Goal: Information Seeking & Learning: Check status

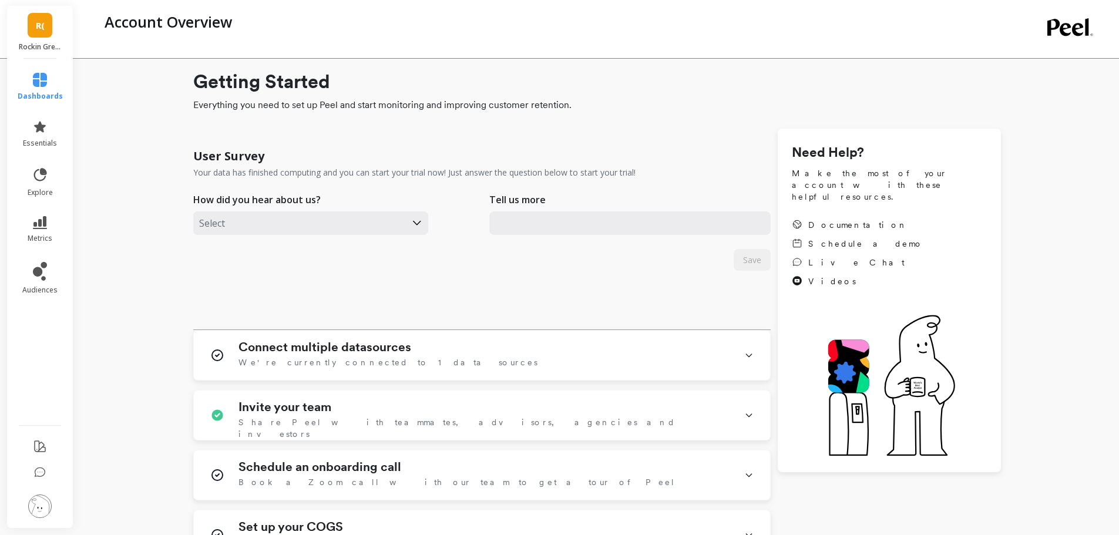
click at [39, 32] on span "R(" at bounding box center [40, 26] width 9 height 14
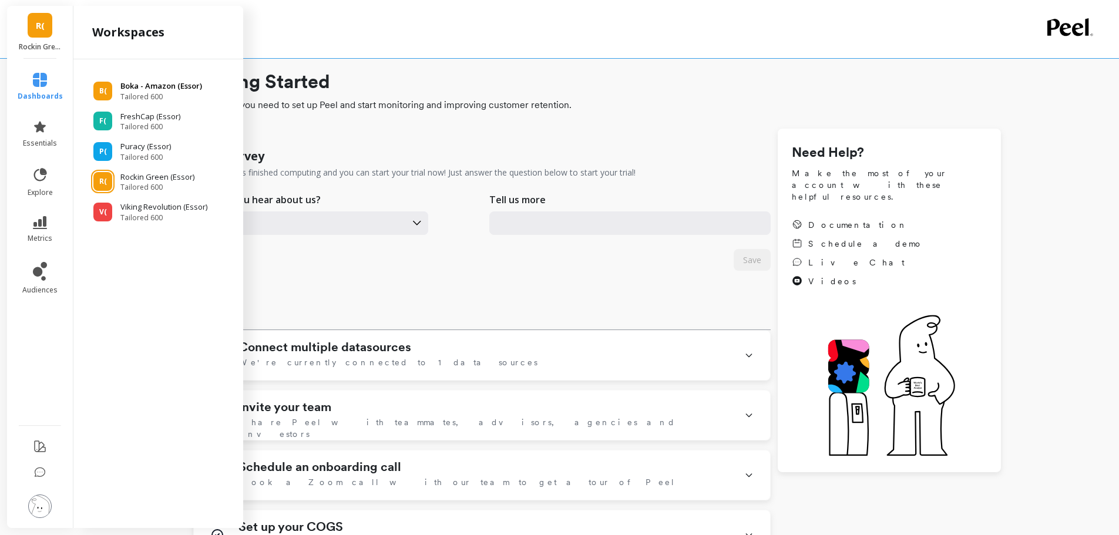
click at [119, 92] on div "B( Boka - Amazon (Essor) Tailored 600" at bounding box center [158, 90] width 151 height 21
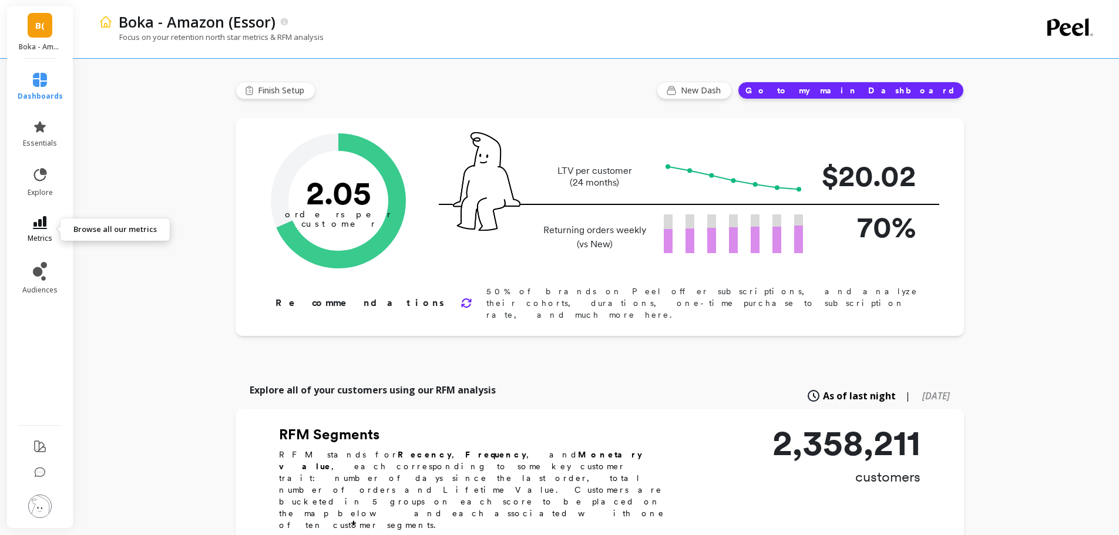
click at [32, 230] on link "metrics" at bounding box center [40, 229] width 45 height 27
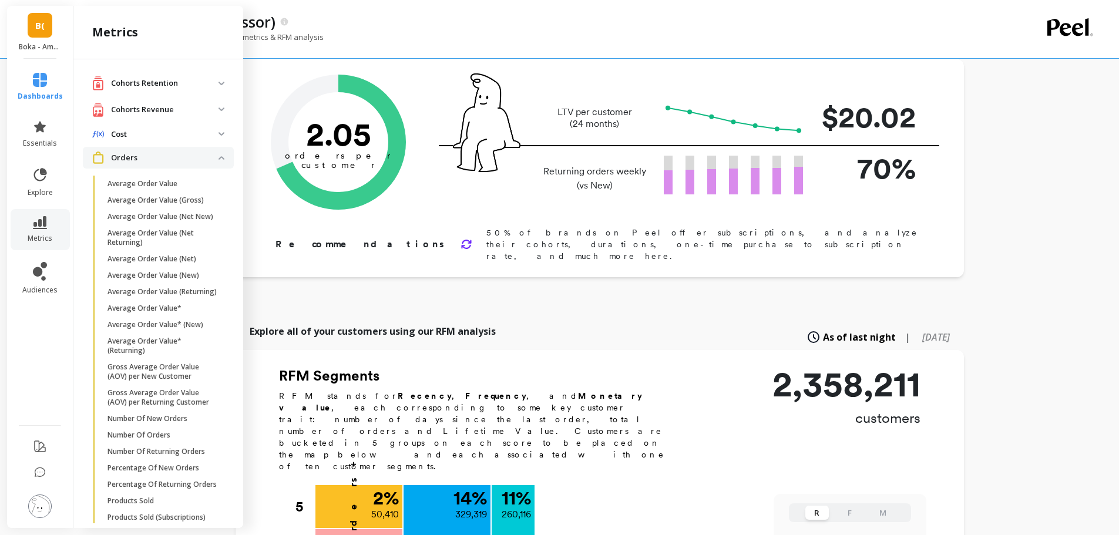
click at [134, 159] on p "Orders" at bounding box center [164, 158] width 107 height 12
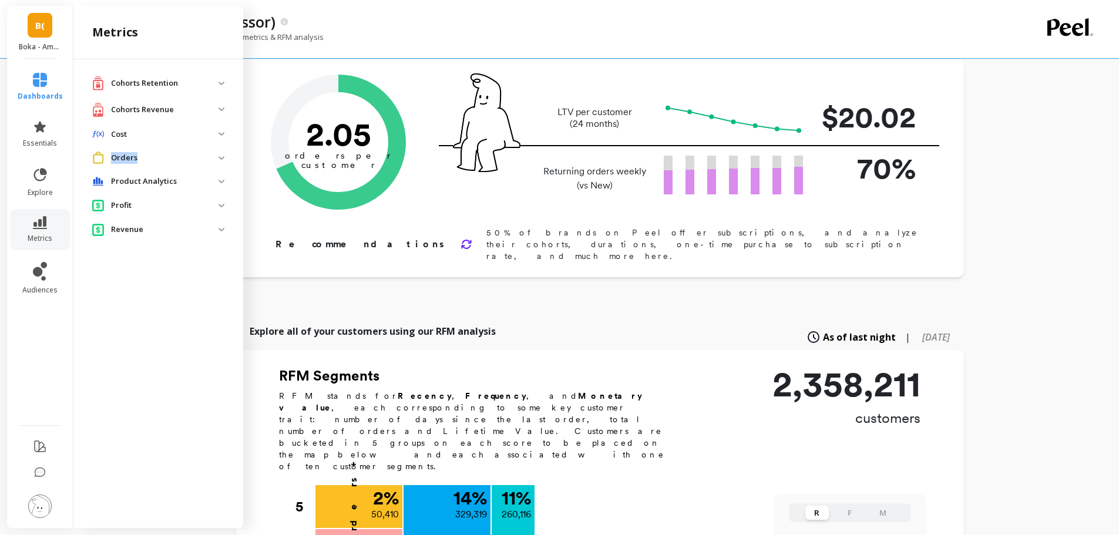
click at [134, 159] on p "Orders" at bounding box center [164, 158] width 107 height 12
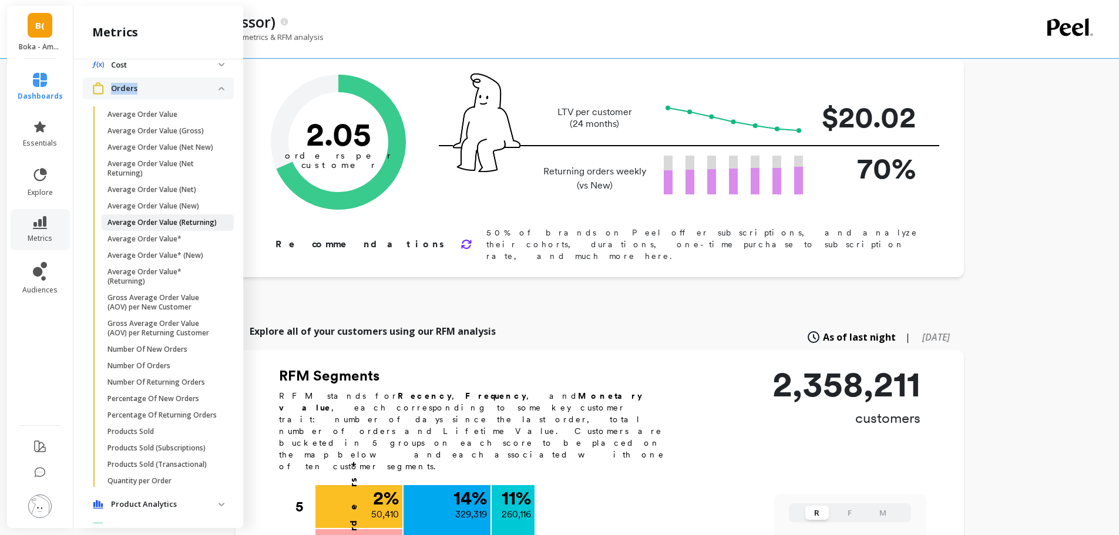
scroll to position [152, 0]
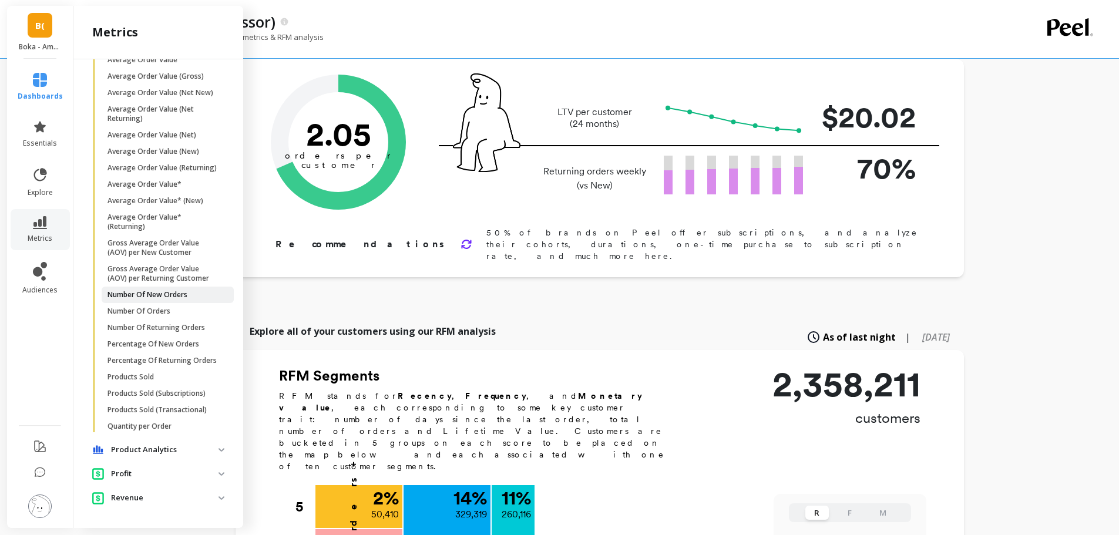
click at [154, 291] on link "Number Of New Orders" at bounding box center [168, 295] width 132 height 16
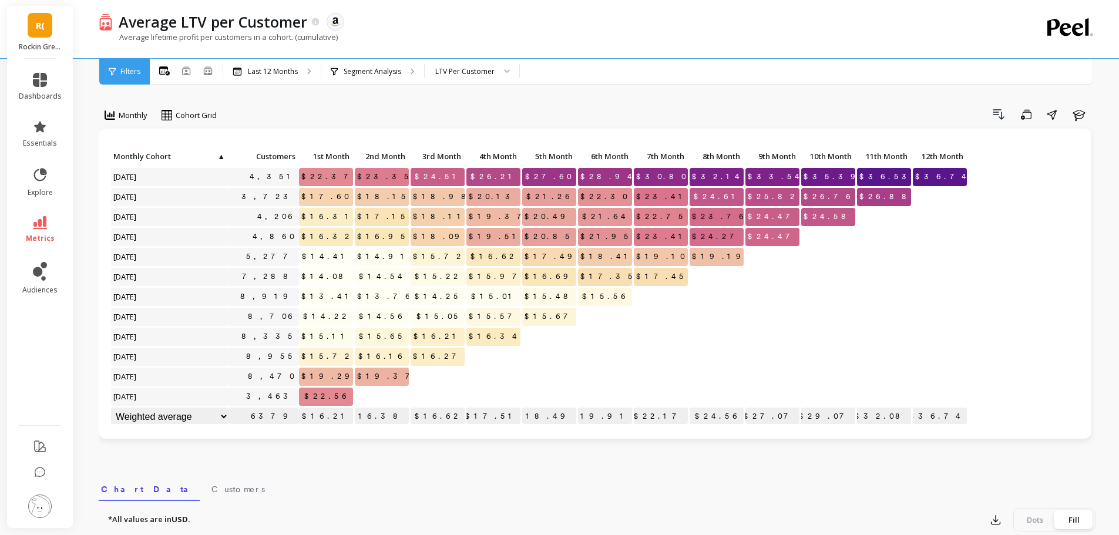
scroll to position [1, 0]
